Goal: Find specific page/section: Find specific page/section

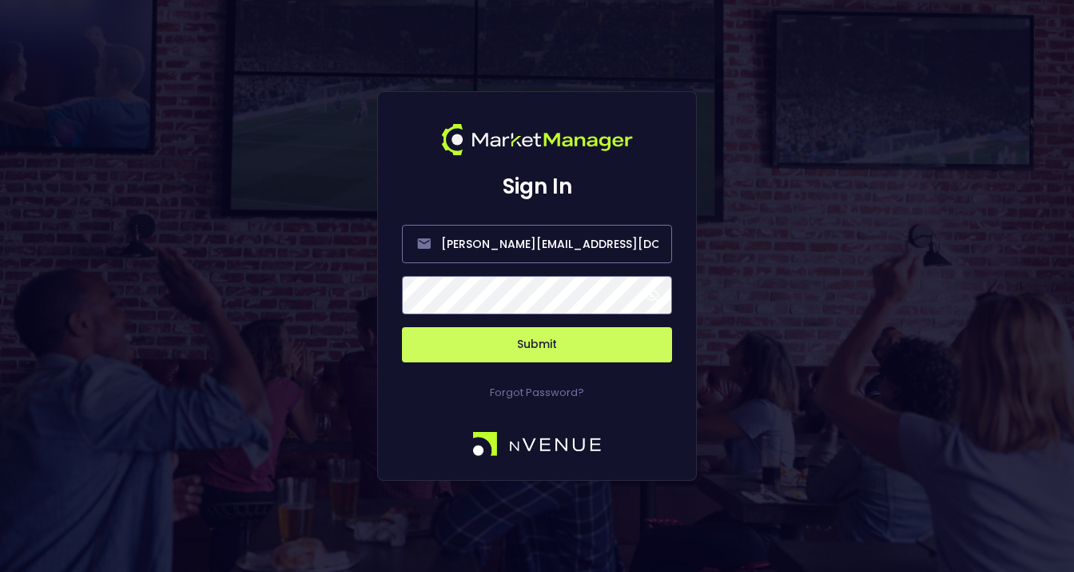
click at [653, 293] on span at bounding box center [652, 295] width 14 height 14
click at [548, 343] on button "Submit" at bounding box center [537, 344] width 270 height 35
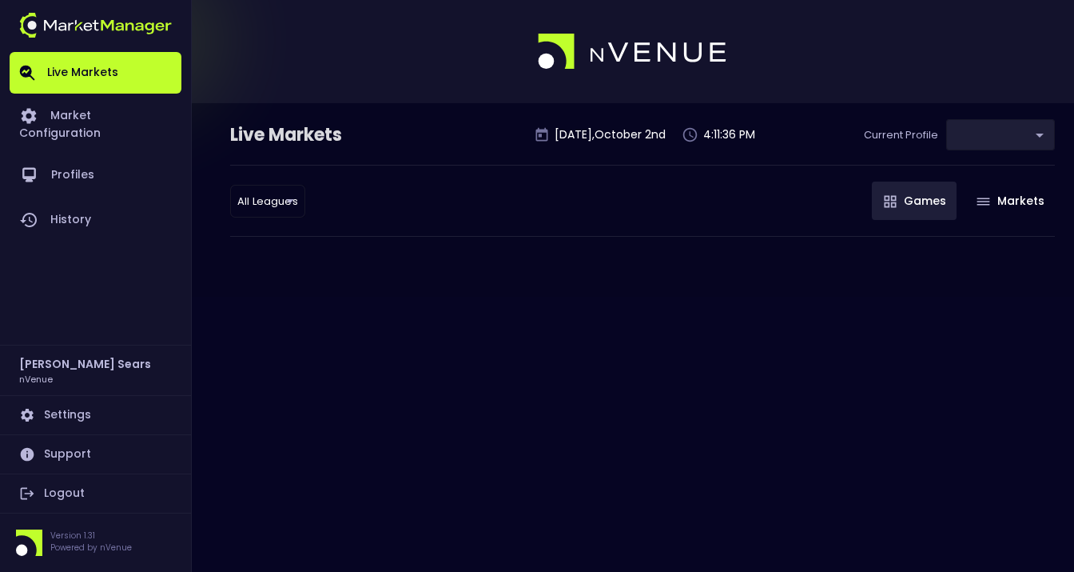
type input "d66ee90f-df8e-430e-a05c-aaf70ad95ad9"
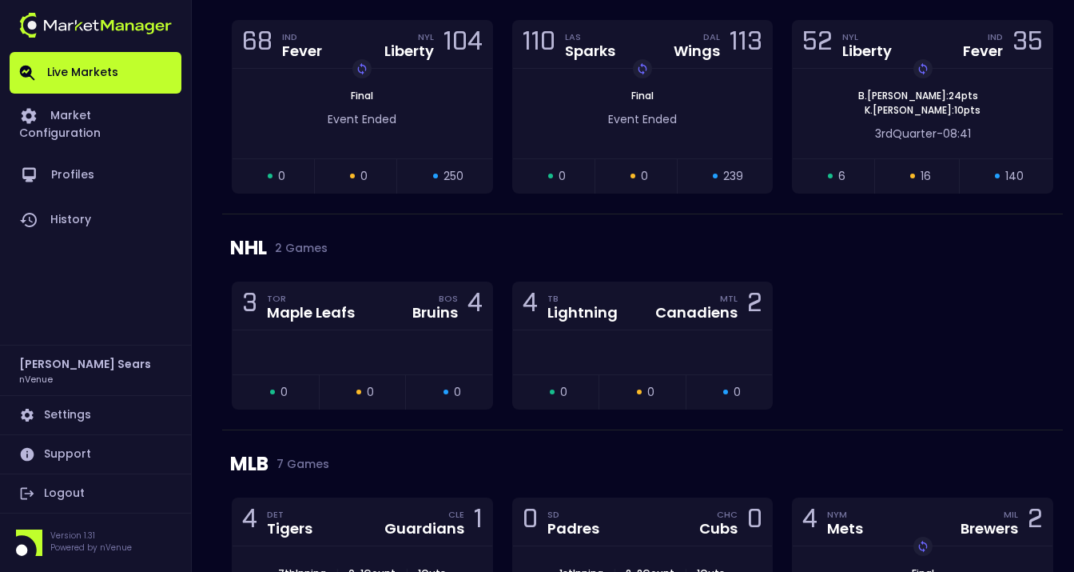
scroll to position [1588, 0]
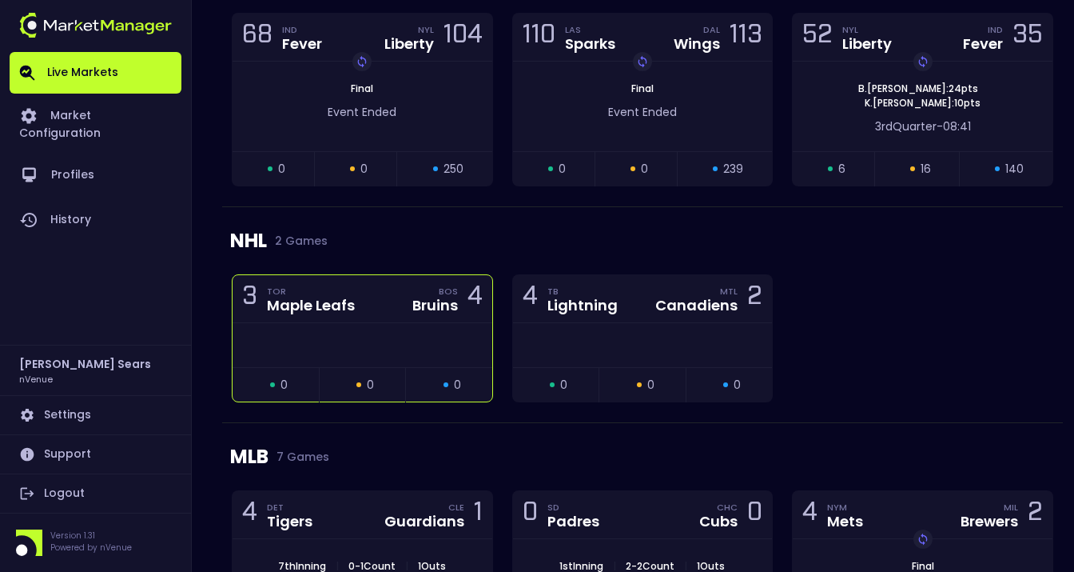
click at [398, 321] on div "3 TOR Maple Leafs BOS Bruins 4" at bounding box center [363, 299] width 260 height 48
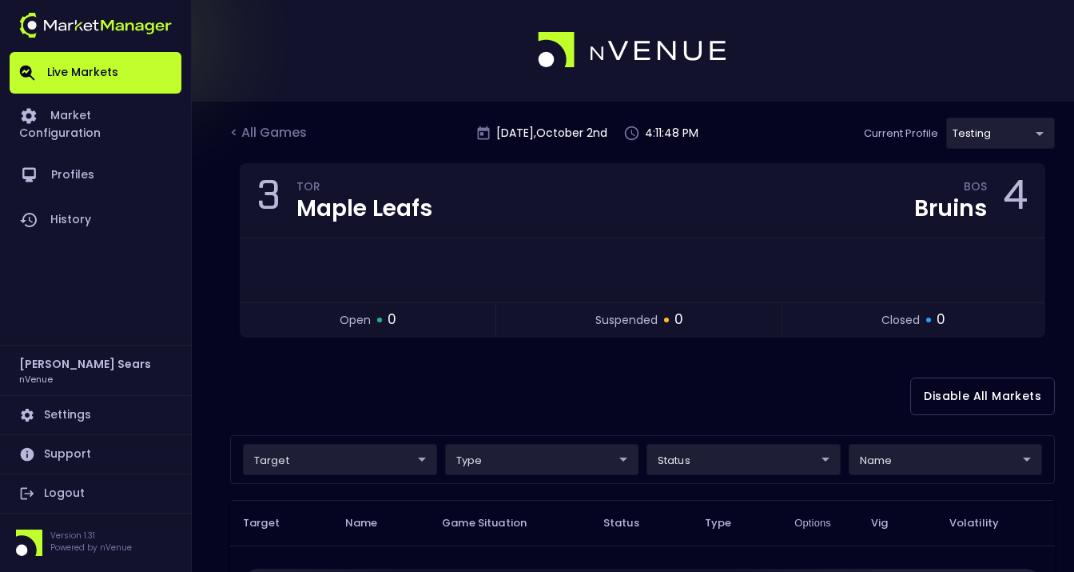
scroll to position [0, 0]
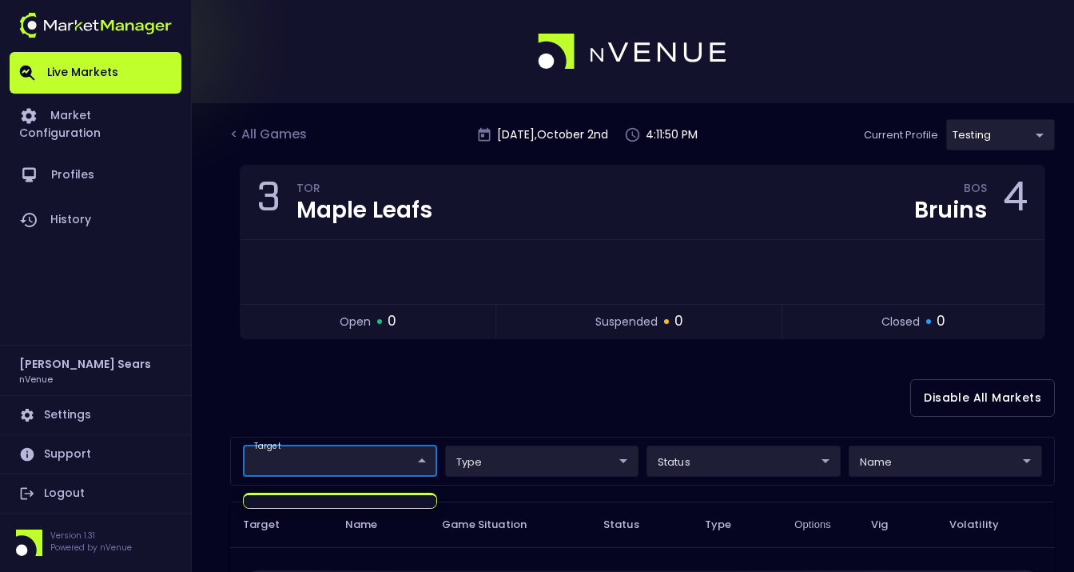
click at [405, 466] on body "Live Markets Market Configuration Profiles History [PERSON_NAME] nVenue Setting…" at bounding box center [537, 470] width 1074 height 941
click at [379, 398] on div at bounding box center [537, 286] width 1074 height 572
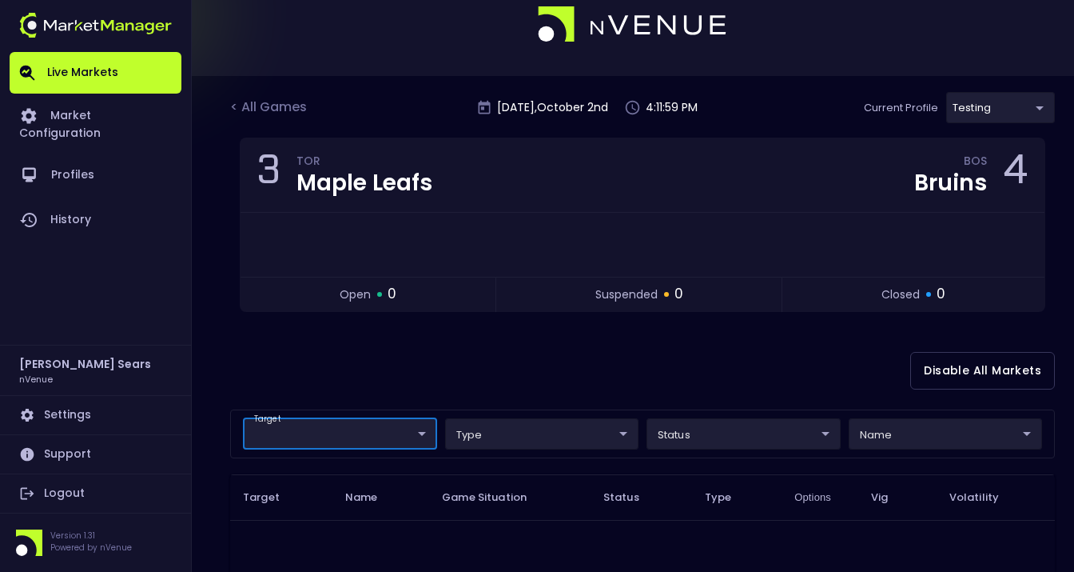
scroll to position [33, 0]
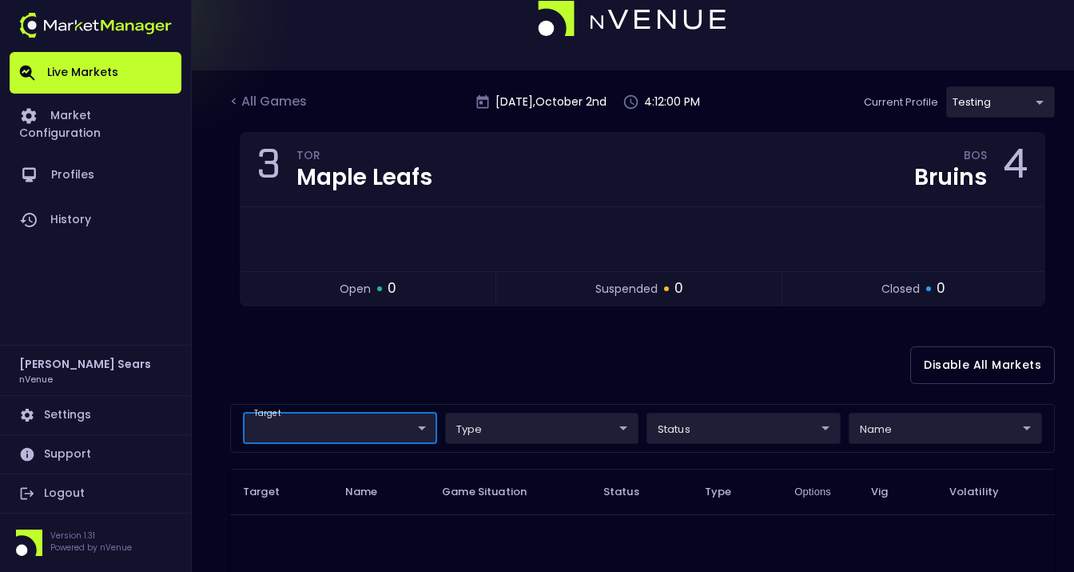
click at [576, 435] on body "Live Markets Market Configuration Profiles History [PERSON_NAME] nVenue Setting…" at bounding box center [537, 437] width 1074 height 941
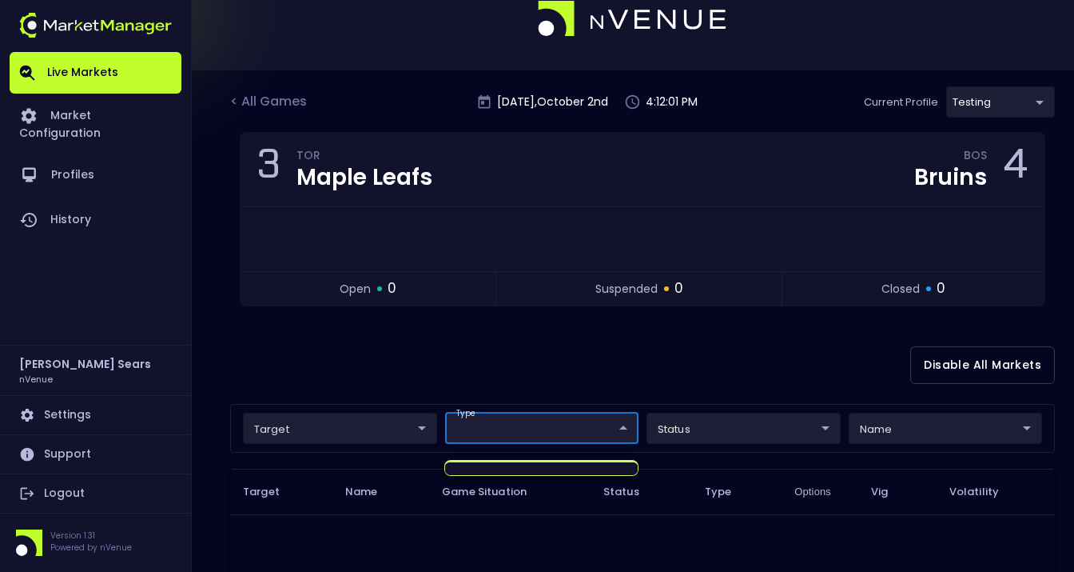
click at [534, 395] on div at bounding box center [537, 286] width 1074 height 572
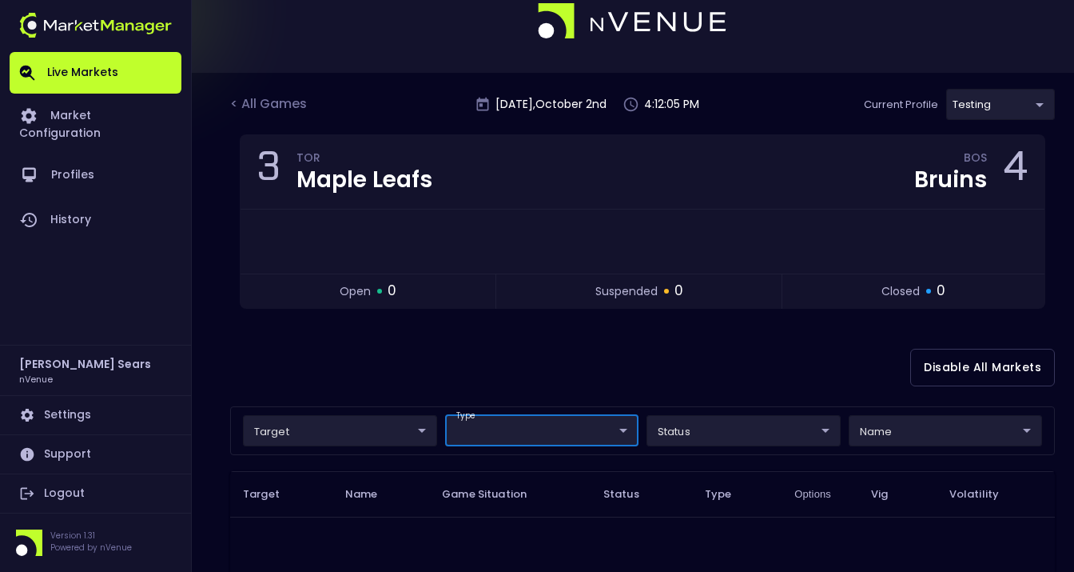
scroll to position [0, 0]
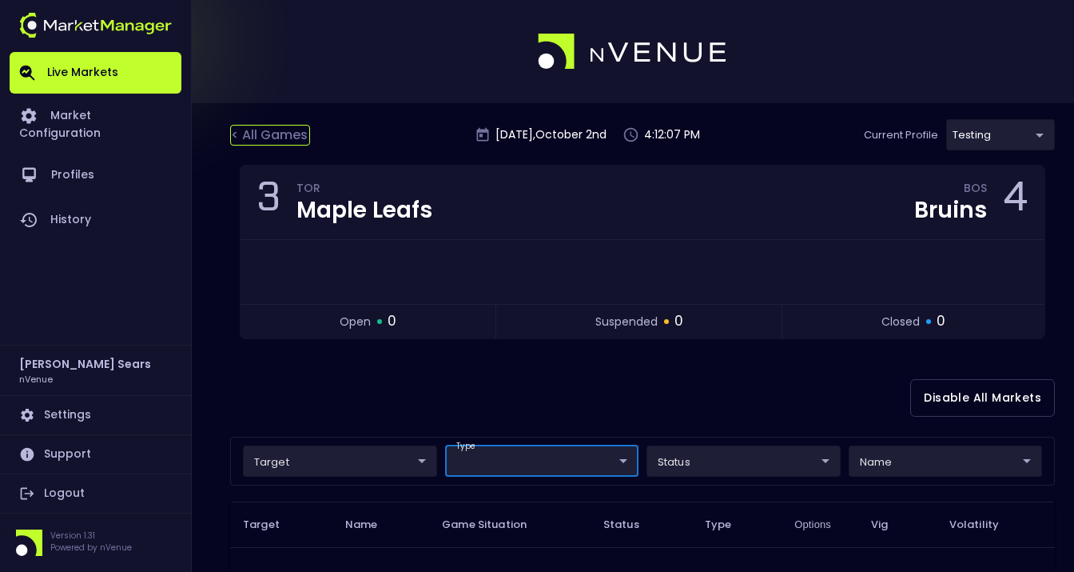
click at [284, 128] on div "< All Games" at bounding box center [270, 135] width 80 height 21
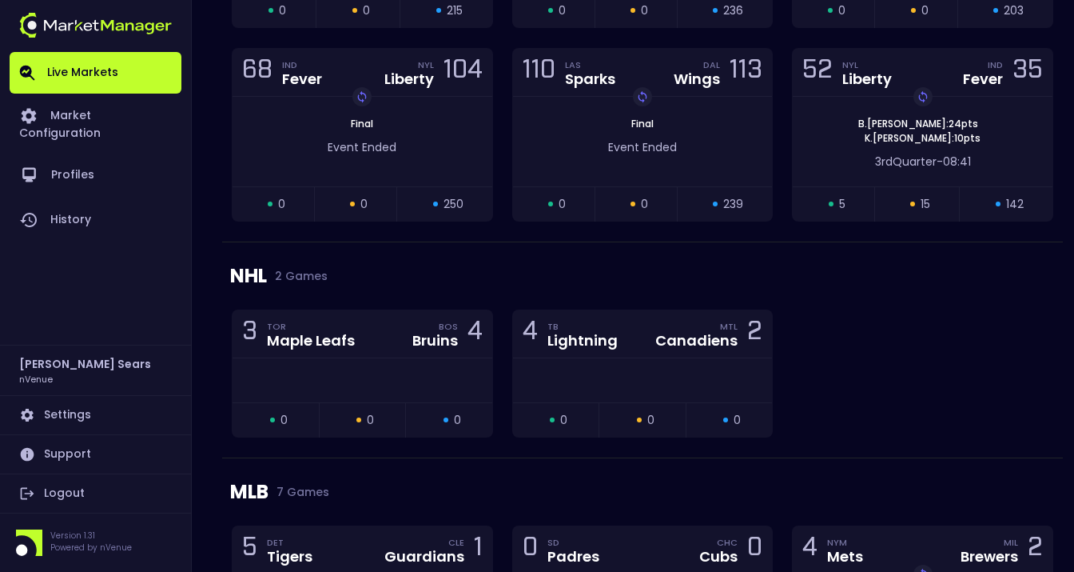
scroll to position [1558, 0]
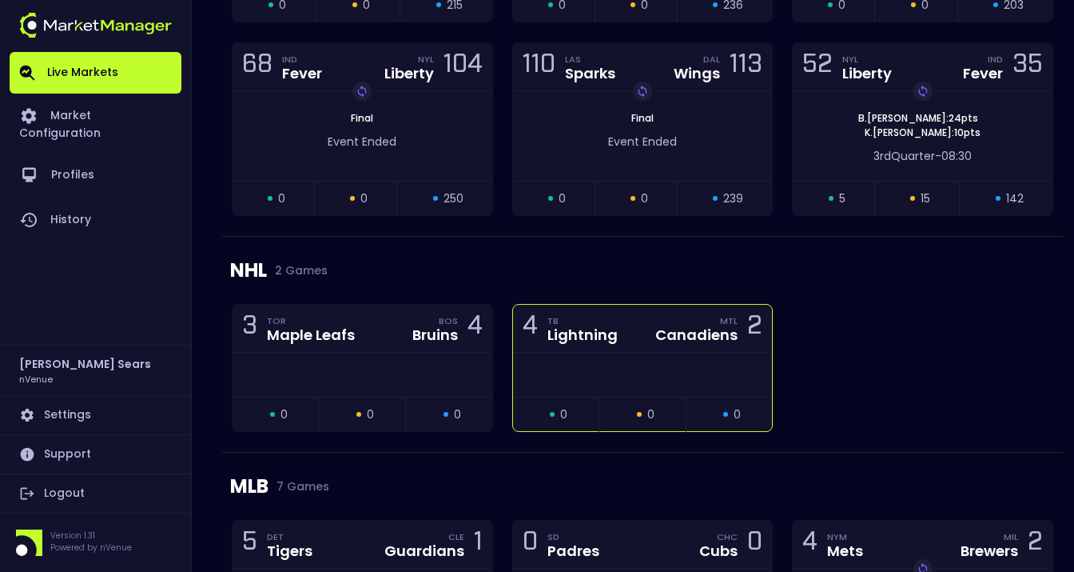
click at [713, 341] on div "Canadiens" at bounding box center [697, 335] width 82 height 14
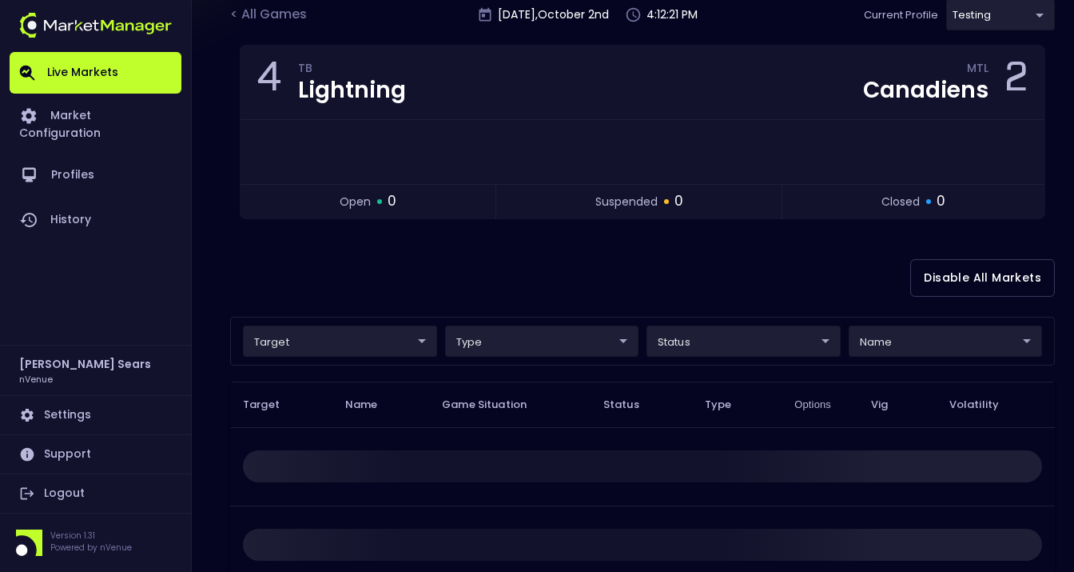
scroll to position [122, 0]
